Goal: Navigation & Orientation: Find specific page/section

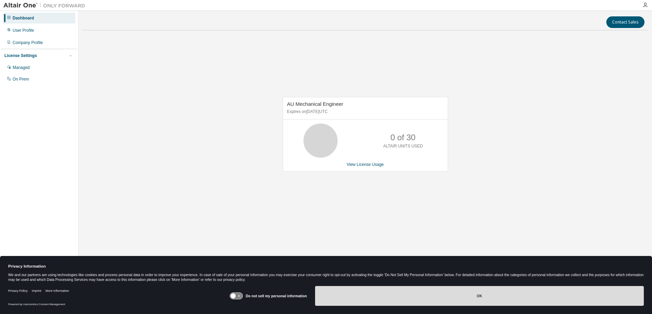
click at [521, 299] on button "OK" at bounding box center [479, 296] width 329 height 20
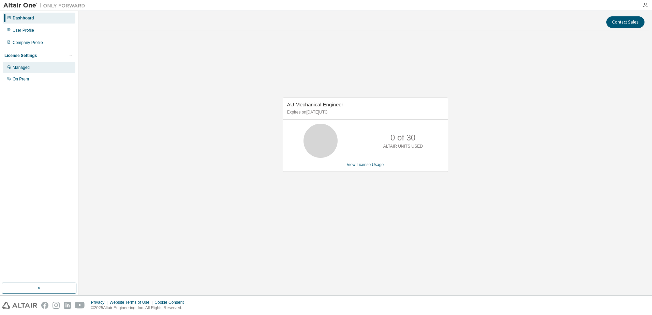
click at [29, 69] on div "Managed" at bounding box center [21, 67] width 17 height 5
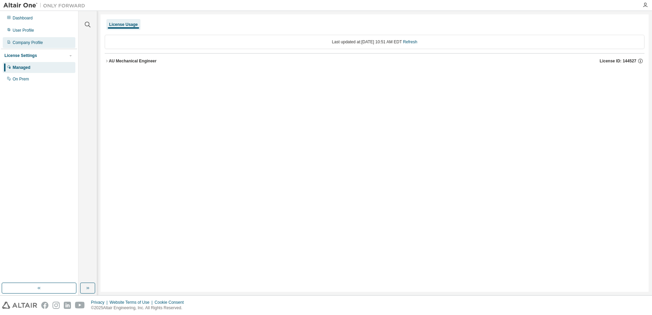
click at [39, 43] on div "Company Profile" at bounding box center [28, 42] width 30 height 5
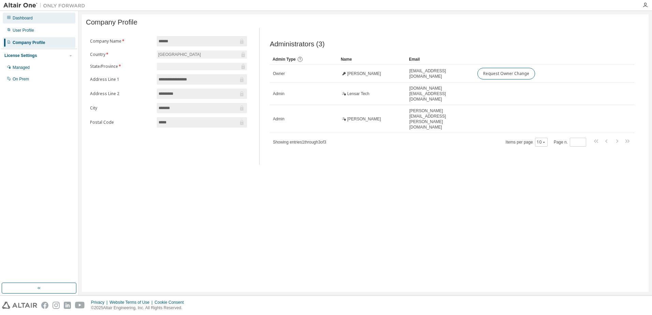
click at [43, 20] on div "Dashboard" at bounding box center [39, 18] width 73 height 11
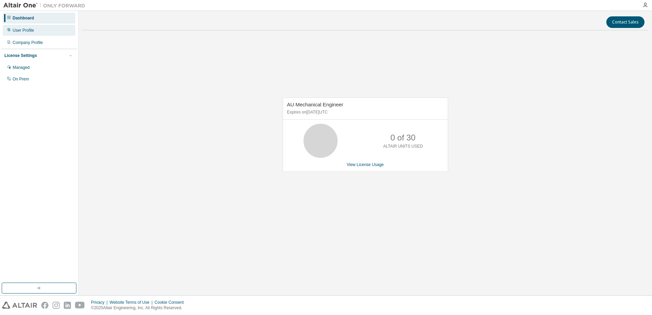
click at [39, 31] on div "User Profile" at bounding box center [39, 30] width 73 height 11
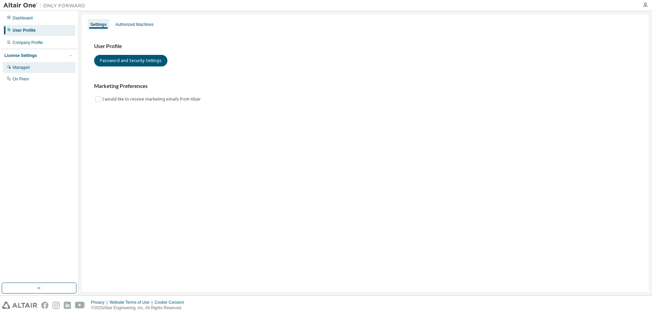
click at [31, 68] on div "Managed" at bounding box center [39, 67] width 73 height 11
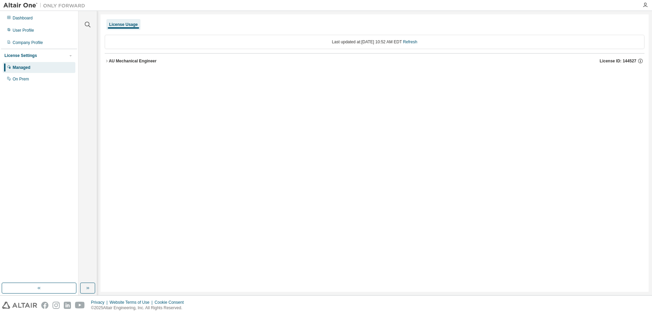
click at [135, 64] on div "AU Mechanical Engineer License ID: 144527" at bounding box center [377, 61] width 536 height 6
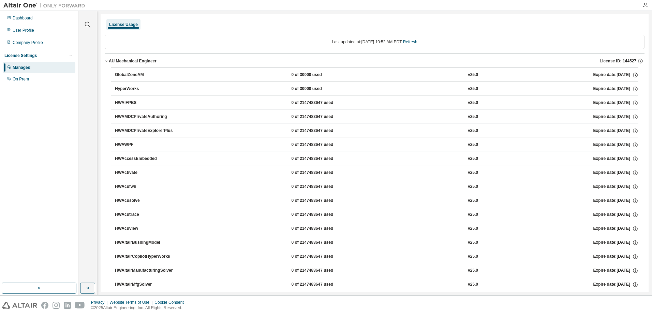
click at [633, 75] on icon "button" at bounding box center [636, 75] width 6 height 6
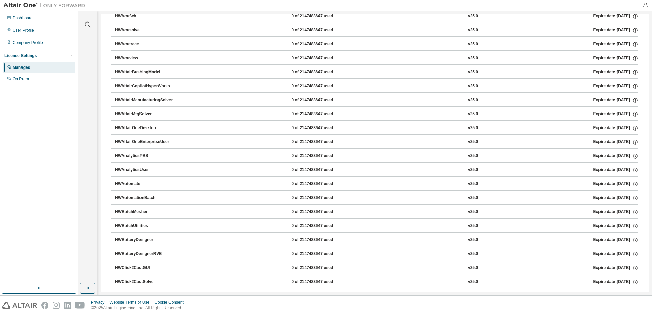
scroll to position [341, 0]
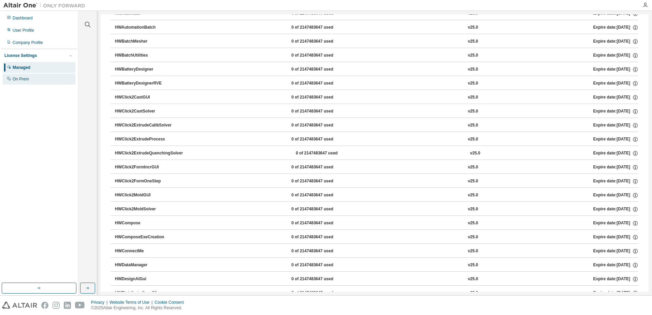
click at [18, 79] on div "On Prem" at bounding box center [21, 78] width 16 height 5
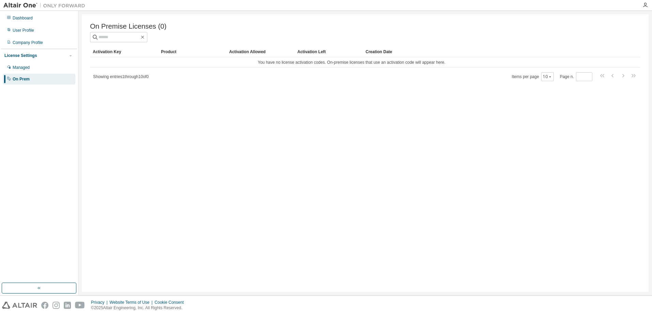
click at [97, 51] on div "Activation Key" at bounding box center [124, 51] width 63 height 11
click at [170, 56] on div "Product" at bounding box center [192, 51] width 63 height 11
click at [238, 54] on div "Activation Allowed" at bounding box center [260, 51] width 63 height 11
click at [382, 52] on div "Creation Date" at bounding box center [488, 51] width 245 height 11
click at [20, 44] on div "Company Profile" at bounding box center [28, 42] width 30 height 5
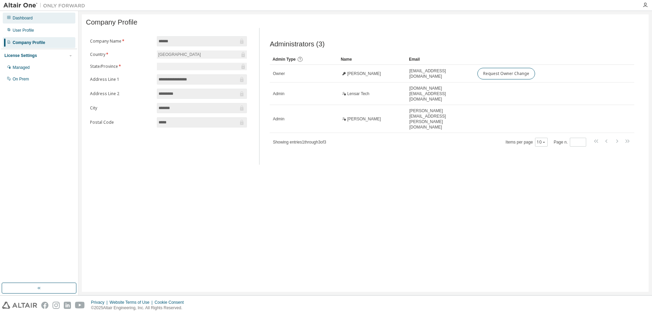
click at [18, 21] on div "Dashboard" at bounding box center [39, 18] width 73 height 11
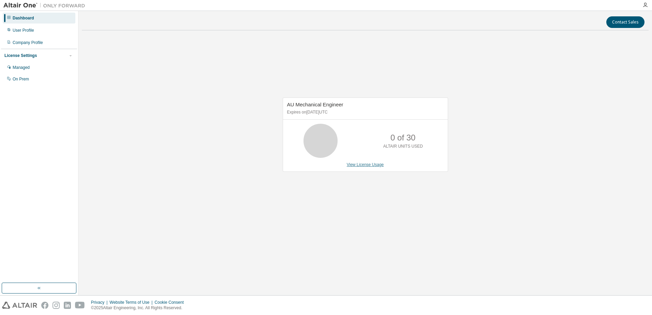
click at [369, 167] on link "View License Usage" at bounding box center [365, 164] width 37 height 5
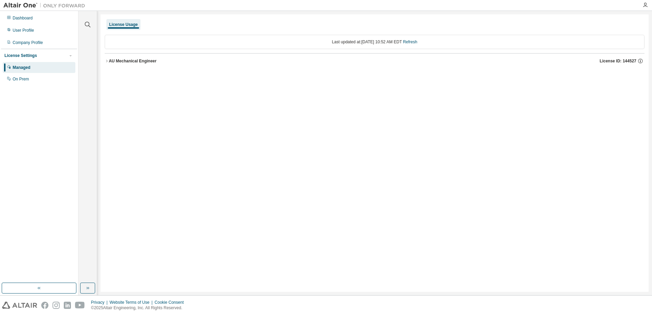
click at [110, 59] on div "AU Mechanical Engineer" at bounding box center [133, 60] width 48 height 5
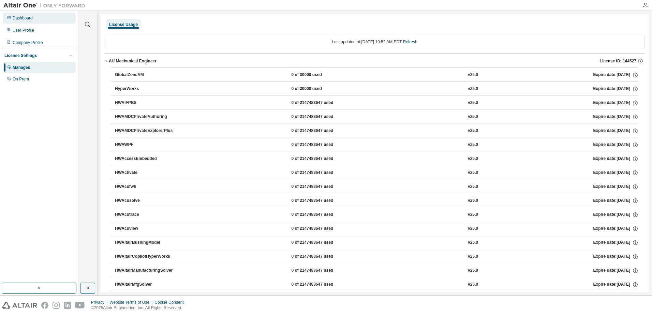
click at [26, 18] on div "Dashboard" at bounding box center [23, 17] width 20 height 5
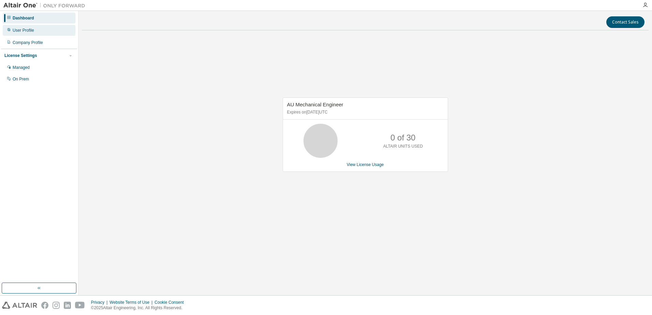
click at [26, 29] on div "User Profile" at bounding box center [23, 30] width 21 height 5
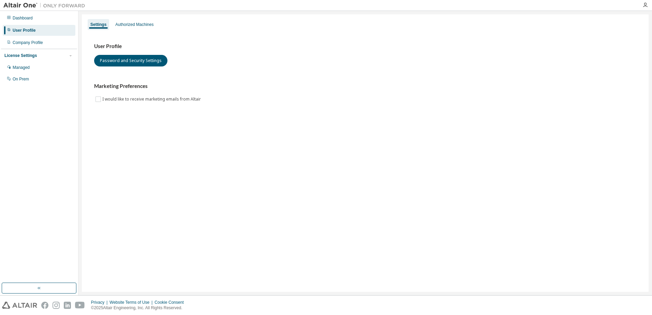
click at [25, 3] on img at bounding box center [45, 5] width 85 height 7
click at [20, 21] on div "Dashboard" at bounding box center [39, 18] width 73 height 11
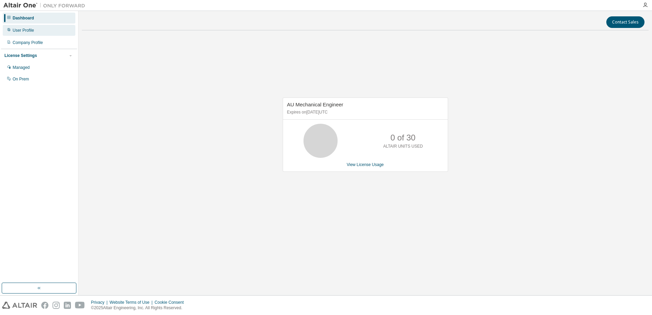
click at [22, 29] on div "User Profile" at bounding box center [23, 30] width 21 height 5
